Goal: Check status: Check status

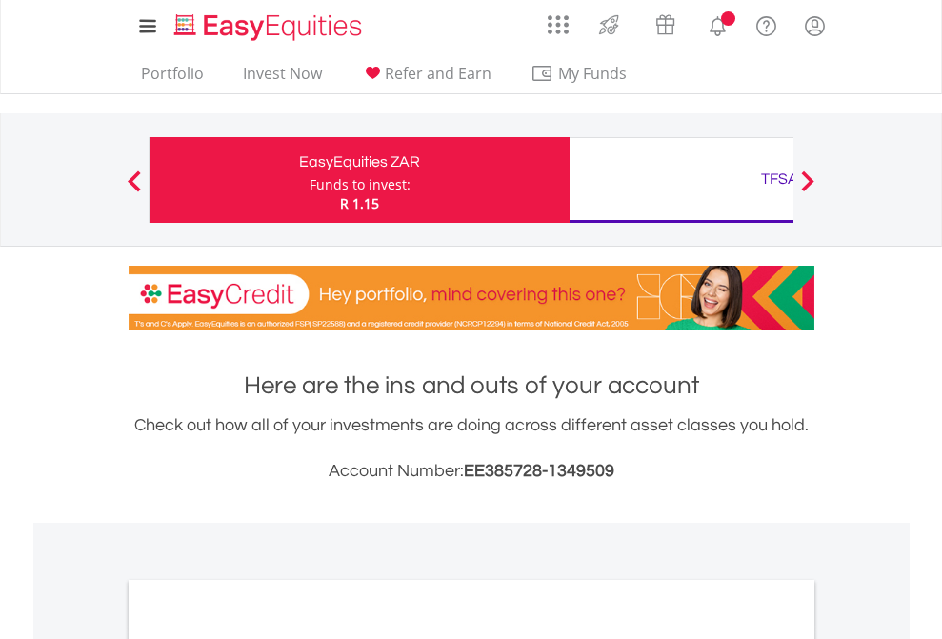
click at [310, 180] on div "Funds to invest:" at bounding box center [360, 184] width 101 height 19
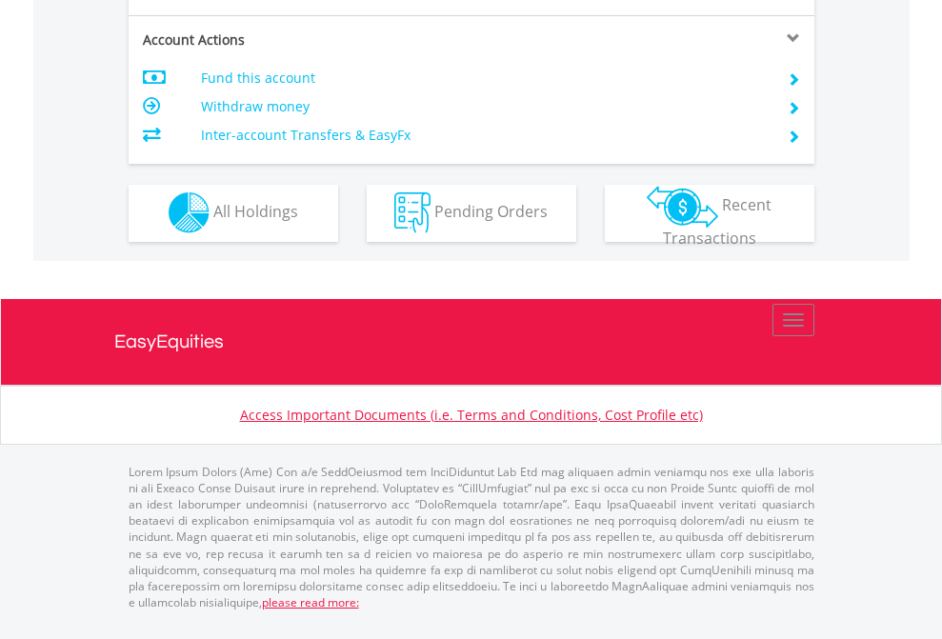
scroll to position [1781, 0]
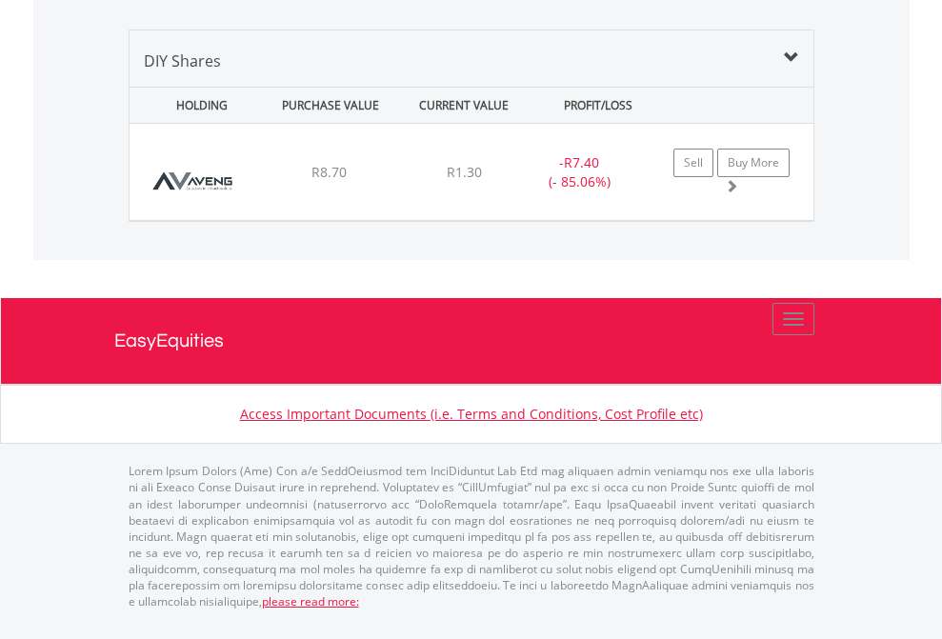
scroll to position [183, 299]
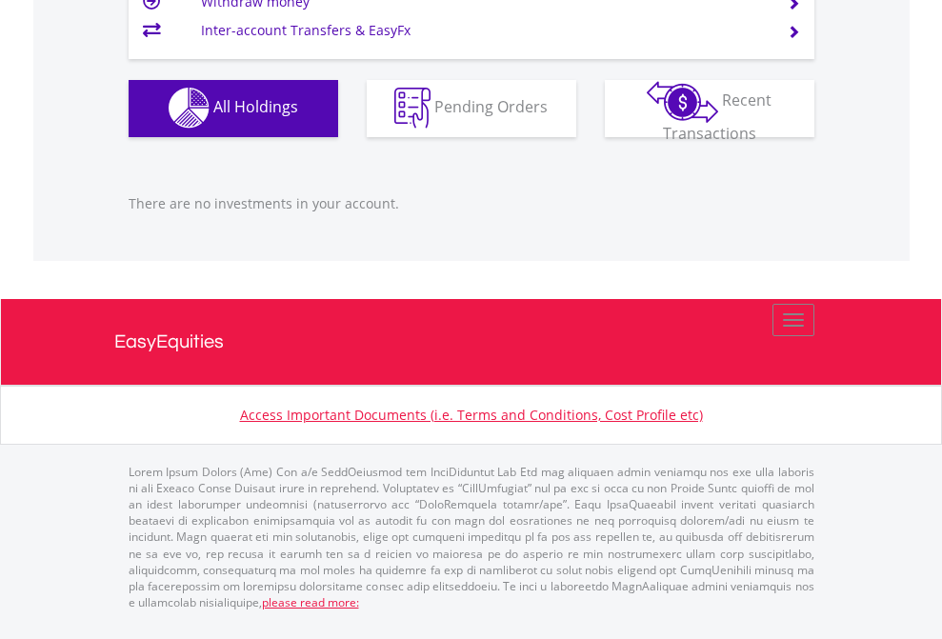
scroll to position [183, 299]
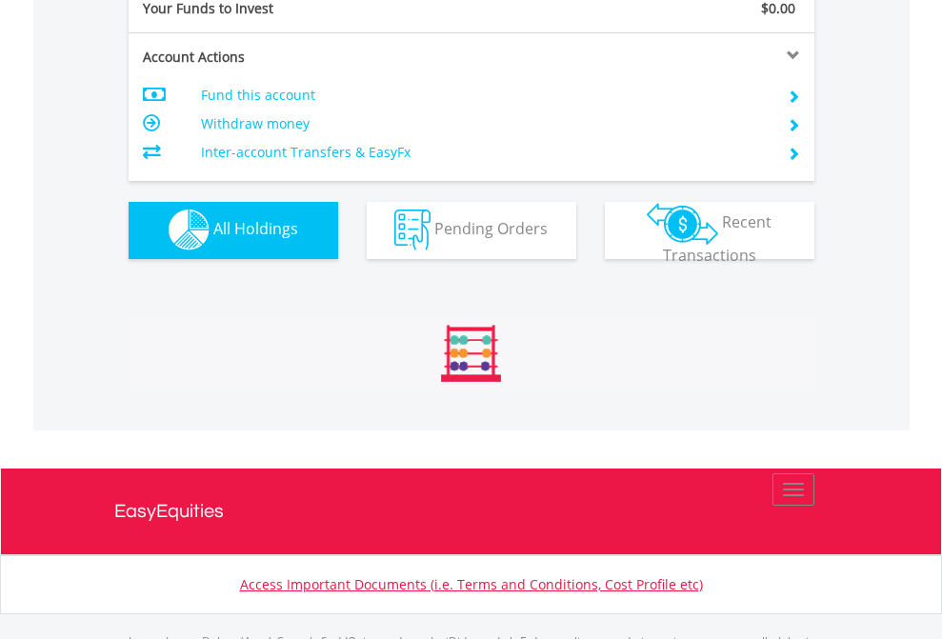
scroll to position [1886, 0]
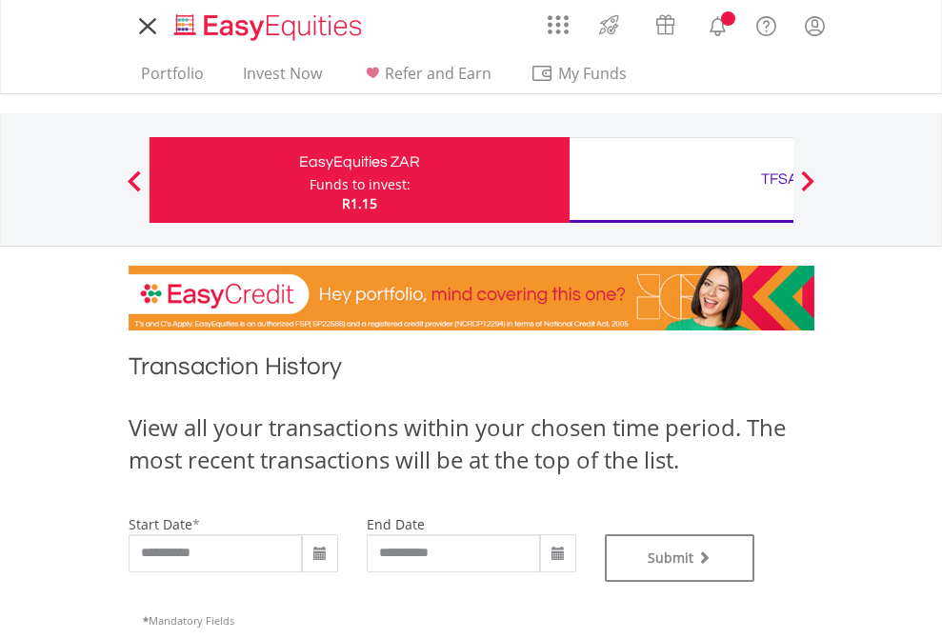
type input "**********"
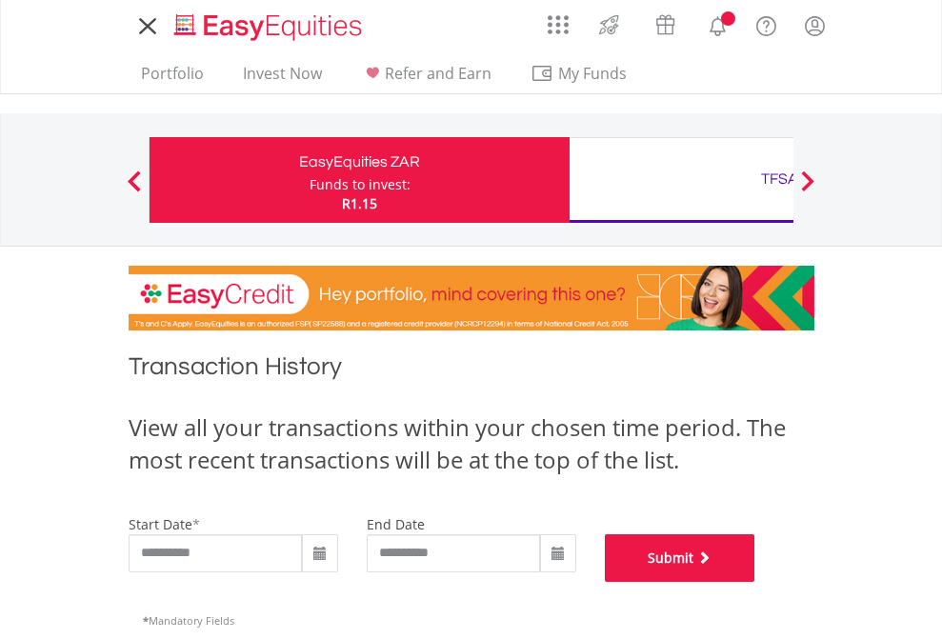
click at [755, 582] on button "Submit" at bounding box center [680, 558] width 150 height 48
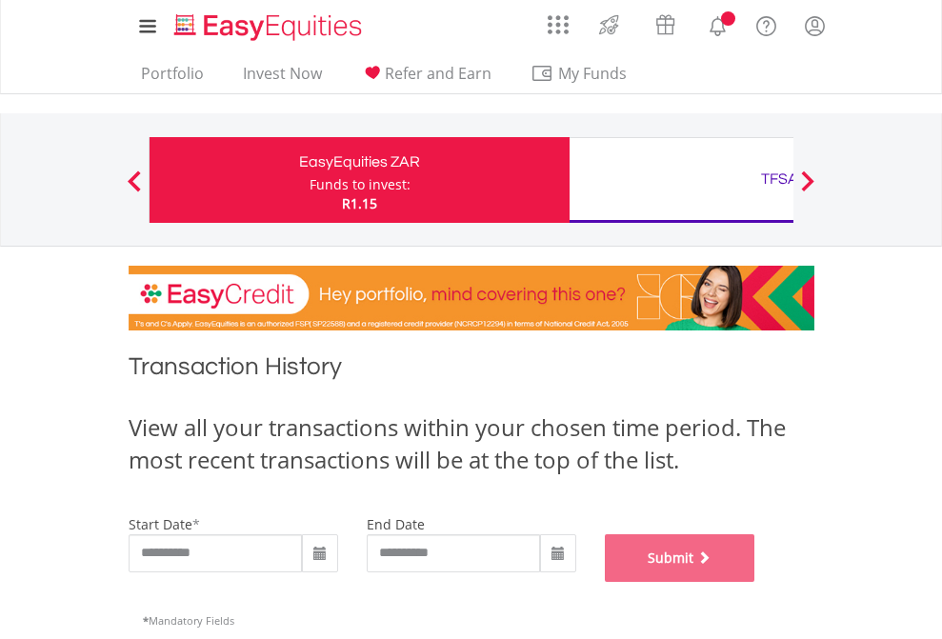
scroll to position [772, 0]
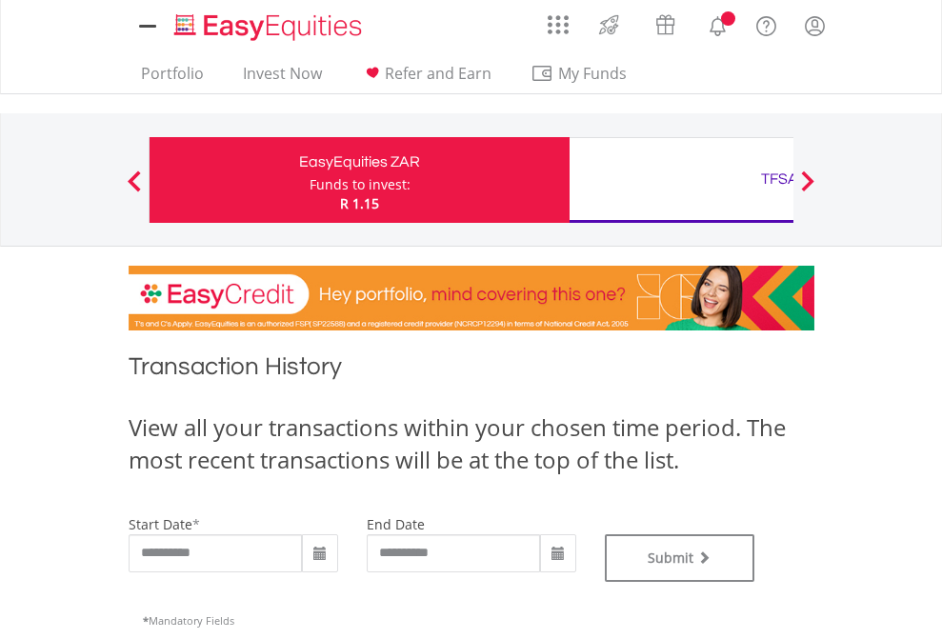
click at [681, 180] on div "TFSA" at bounding box center [779, 179] width 397 height 27
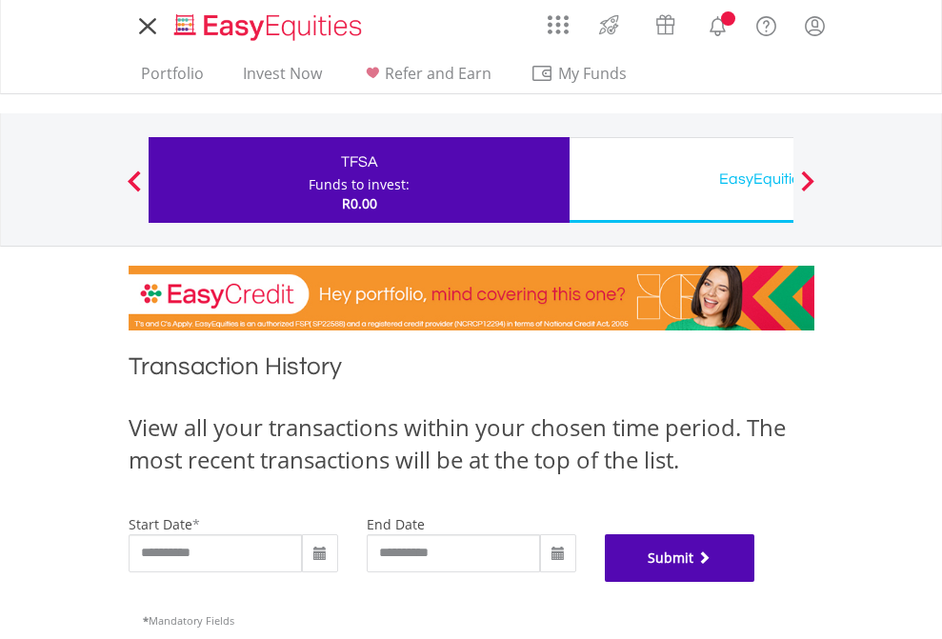
click at [755, 582] on button "Submit" at bounding box center [680, 558] width 150 height 48
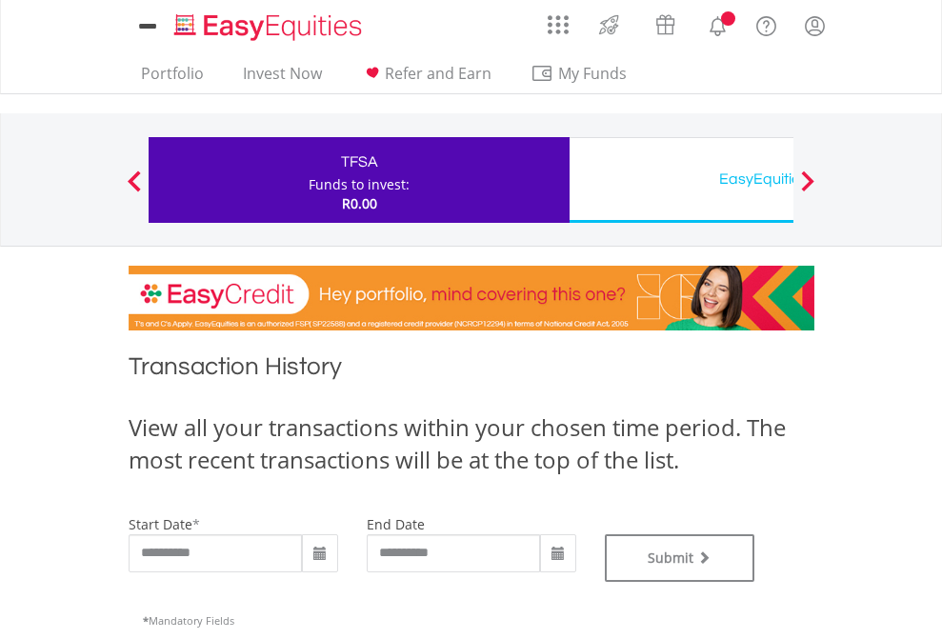
click at [681, 180] on div "EasyEquities USD" at bounding box center [779, 179] width 397 height 27
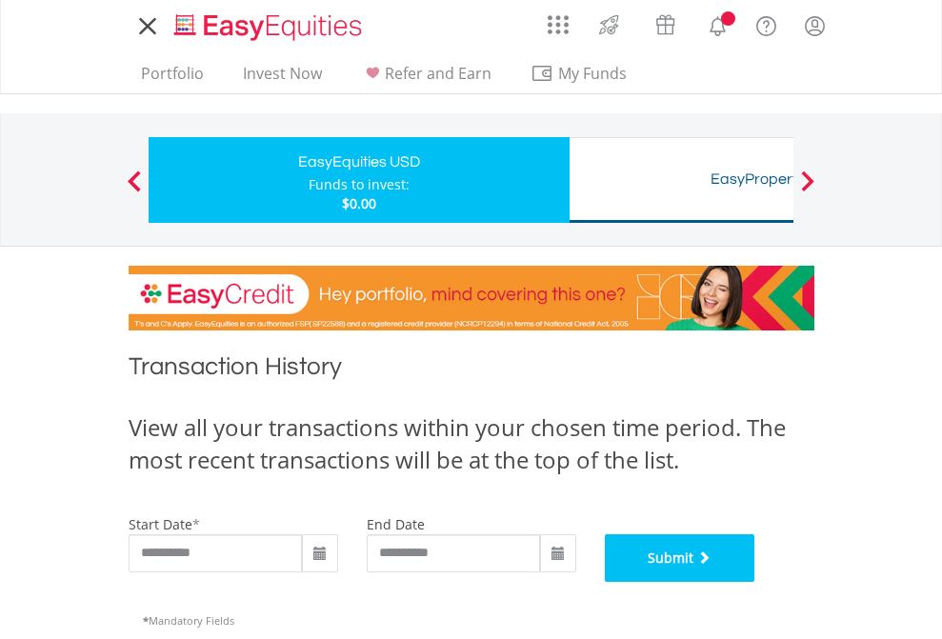
click at [755, 582] on button "Submit" at bounding box center [680, 558] width 150 height 48
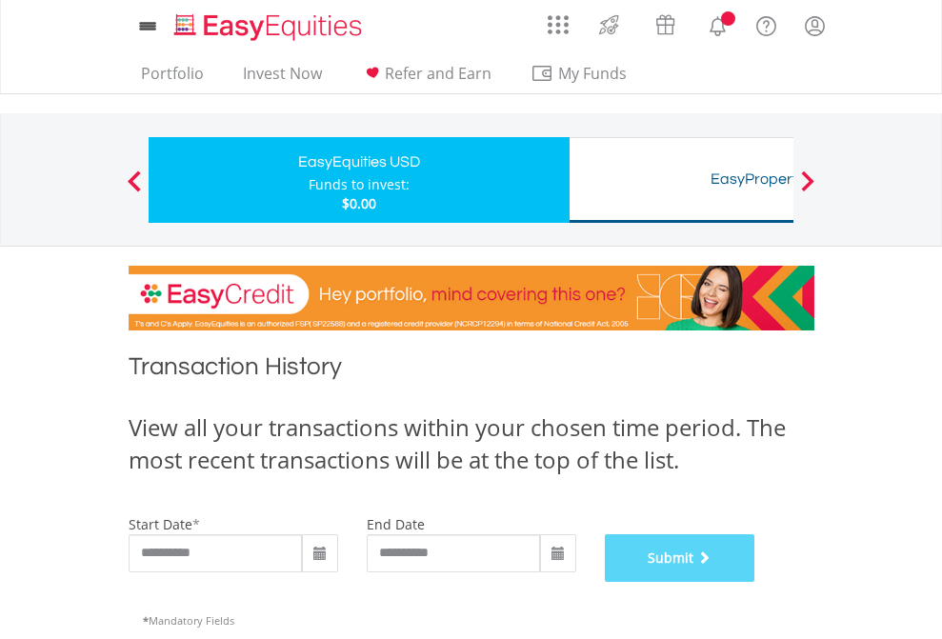
scroll to position [772, 0]
